Goal: Information Seeking & Learning: Check status

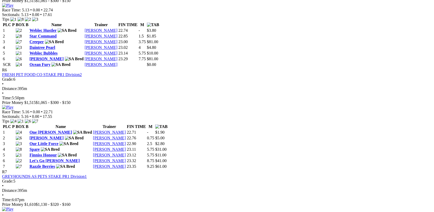
scroll to position [728, 0]
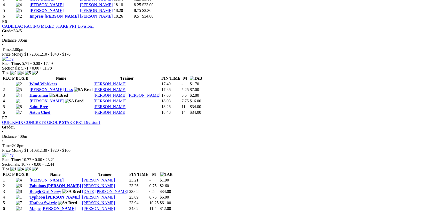
scroll to position [669, 0]
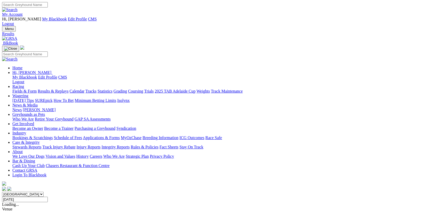
click at [48, 196] on input "Sunday, 17 Aug 2025" at bounding box center [25, 198] width 46 height 5
type input "[DATE]"
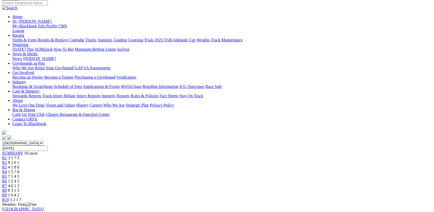
scroll to position [67, 0]
